Goal: Ask a question

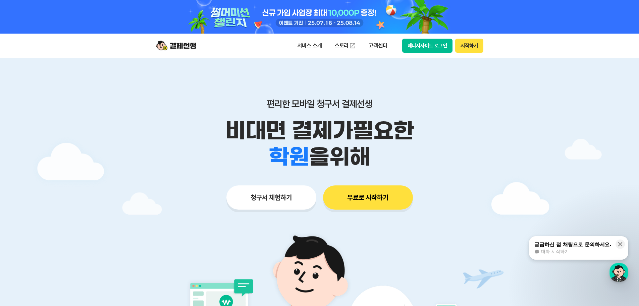
click at [558, 244] on div "궁금하신 점 채팅으로 문의하세요." at bounding box center [573, 244] width 77 height 7
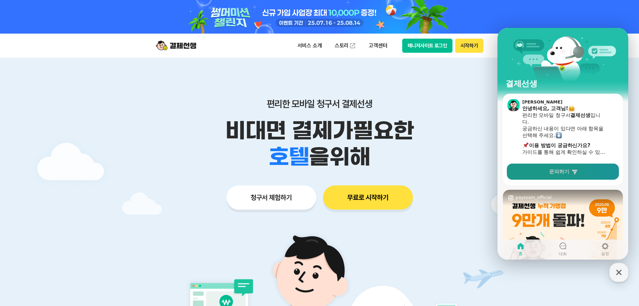
click at [573, 166] on link "문의하기" at bounding box center [563, 171] width 112 height 16
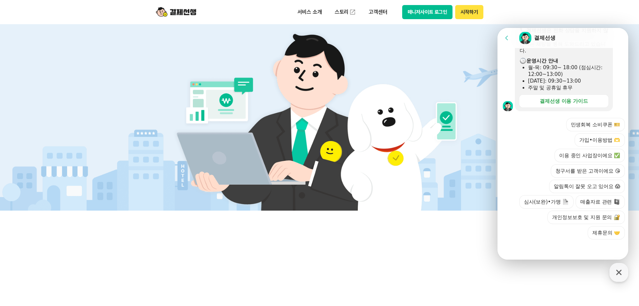
scroll to position [203, 0]
click at [553, 201] on button "심사(보완)•가맹" at bounding box center [546, 200] width 54 height 13
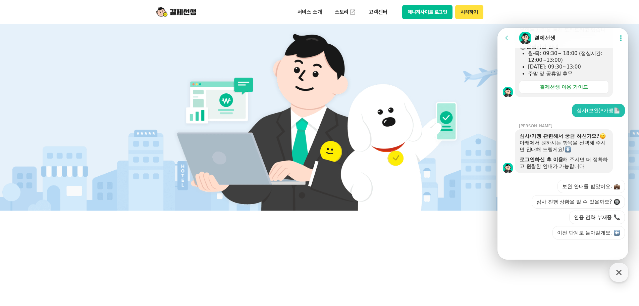
scroll to position [217, 0]
click at [622, 274] on icon "button" at bounding box center [619, 272] width 12 height 12
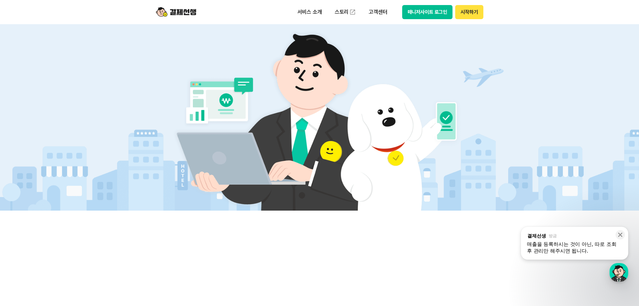
click at [181, 12] on img at bounding box center [176, 12] width 40 height 13
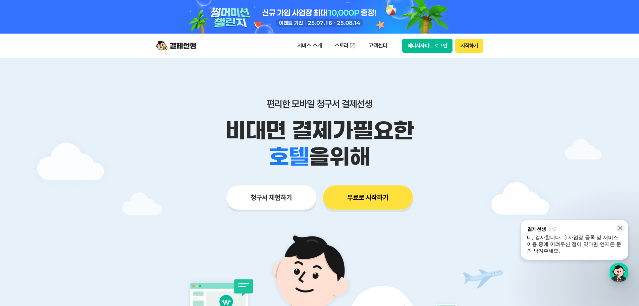
click at [523, 113] on div at bounding box center [319, 235] width 639 height 354
